Goal: Information Seeking & Learning: Learn about a topic

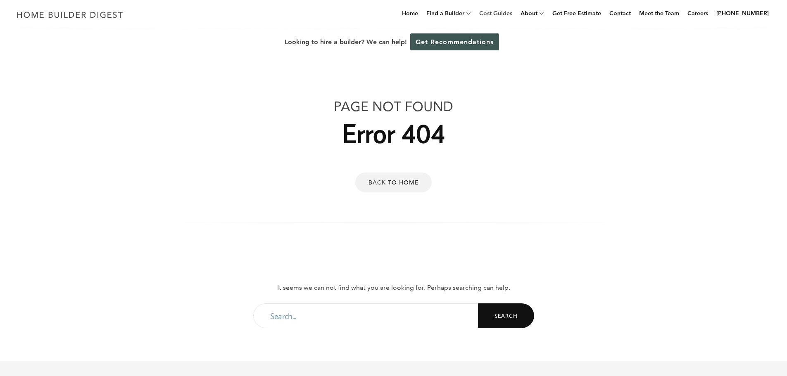
click at [506, 15] on link "Cost Guides" at bounding box center [496, 13] width 40 height 26
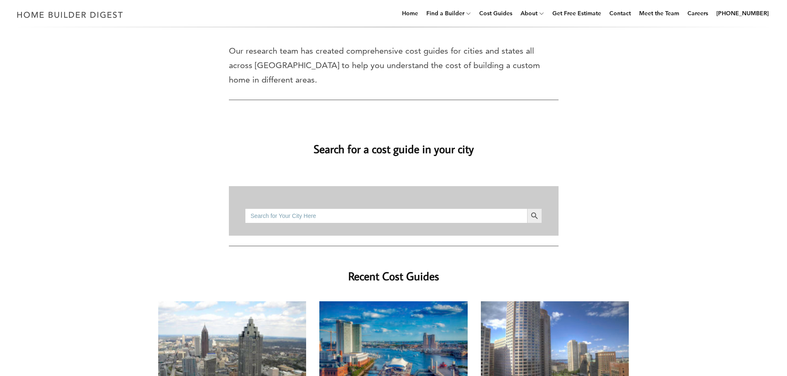
scroll to position [41, 0]
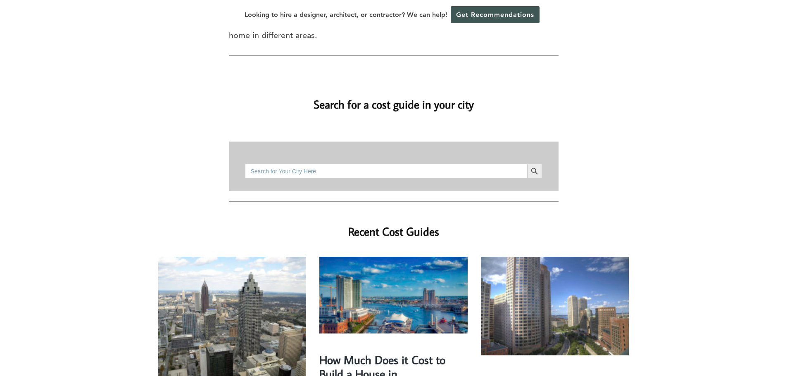
click at [367, 164] on input "Search for:" at bounding box center [386, 171] width 282 height 15
click at [306, 164] on input "Search for:" at bounding box center [386, 171] width 282 height 15
type input "[GEOGRAPHIC_DATA] [GEOGRAPHIC_DATA]"
click at [527, 164] on button "Search Button" at bounding box center [534, 171] width 15 height 15
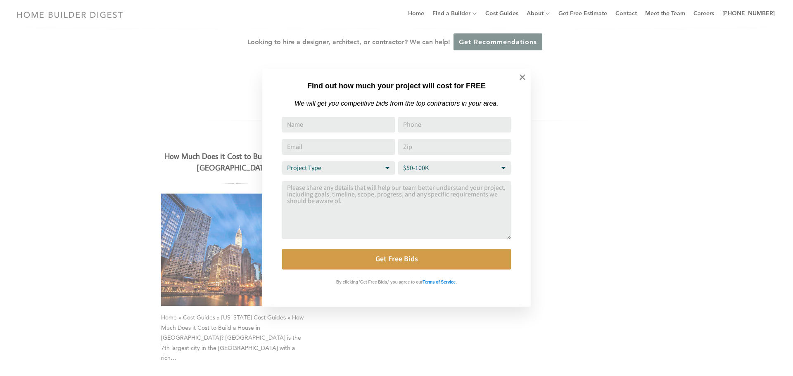
drag, startPoint x: 524, startPoint y: 79, endPoint x: 507, endPoint y: 99, distance: 25.5
click at [524, 79] on icon at bounding box center [522, 77] width 9 height 9
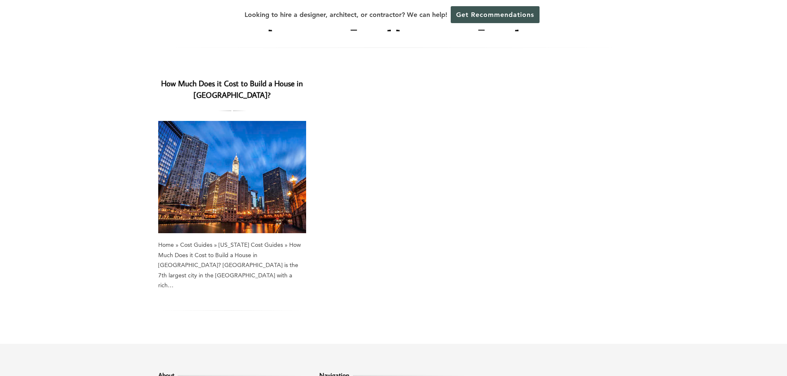
scroll to position [207, 0]
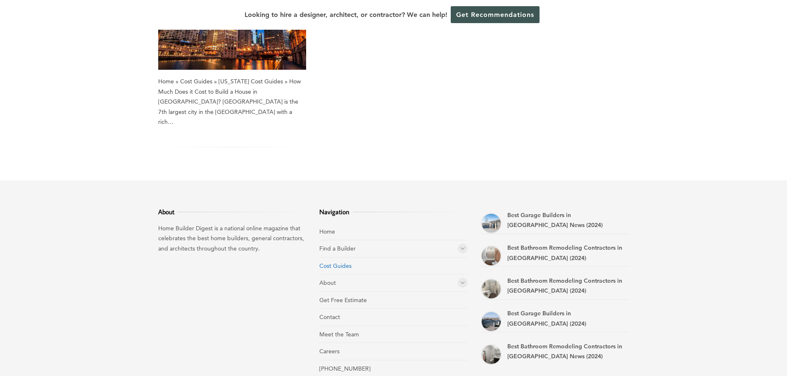
click at [338, 262] on link "Cost Guides" at bounding box center [335, 265] width 32 height 7
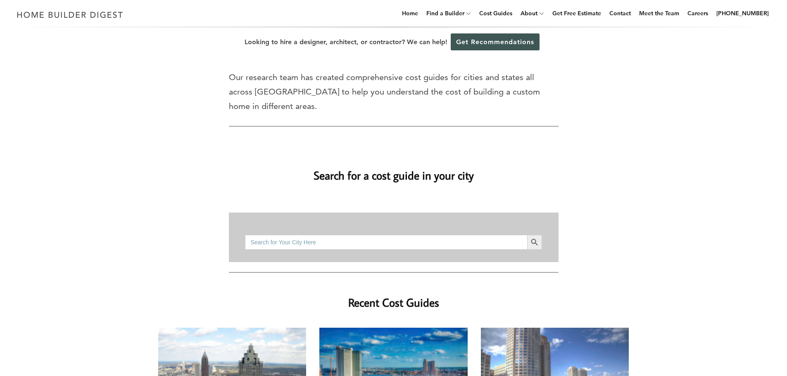
click at [337, 235] on input "Search for:" at bounding box center [386, 242] width 282 height 15
type input "Houston"
click at [527, 235] on button "Search Button" at bounding box center [534, 242] width 15 height 15
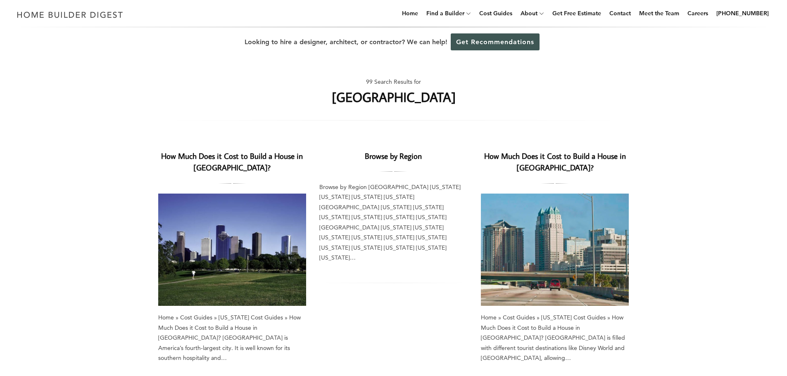
click at [224, 155] on link "How Much Does it Cost to Build a House in [GEOGRAPHIC_DATA]?" at bounding box center [232, 162] width 142 height 22
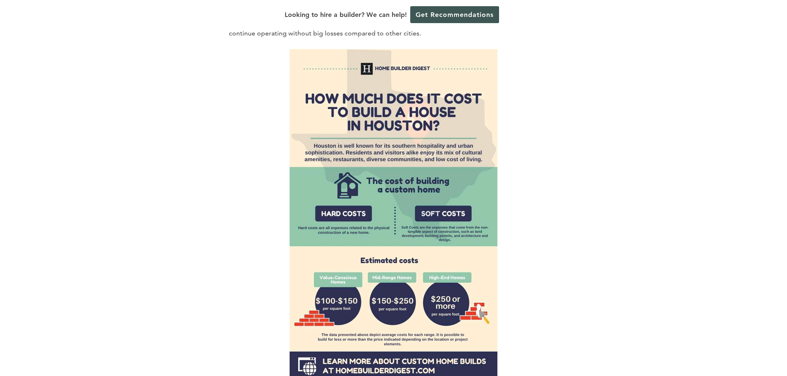
scroll to position [537, 0]
